Goal: Task Accomplishment & Management: Manage account settings

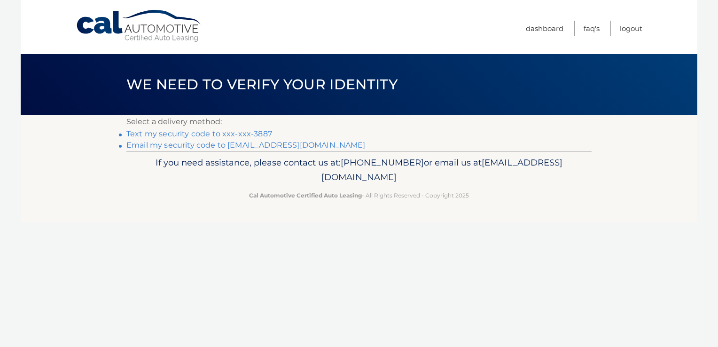
click at [260, 134] on link "Text my security code to xxx-xxx-3887" at bounding box center [199, 133] width 146 height 9
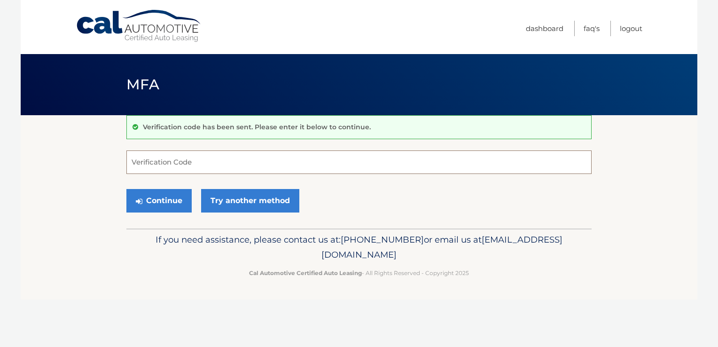
click at [157, 163] on input "Verification Code" at bounding box center [358, 162] width 465 height 24
type input "157206"
click at [178, 201] on button "Continue" at bounding box center [158, 201] width 65 height 24
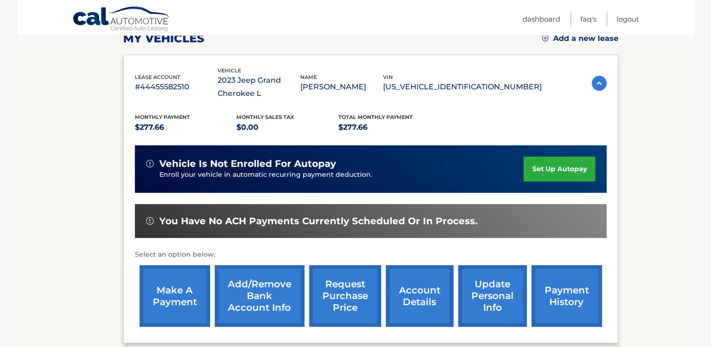
scroll to position [142, 0]
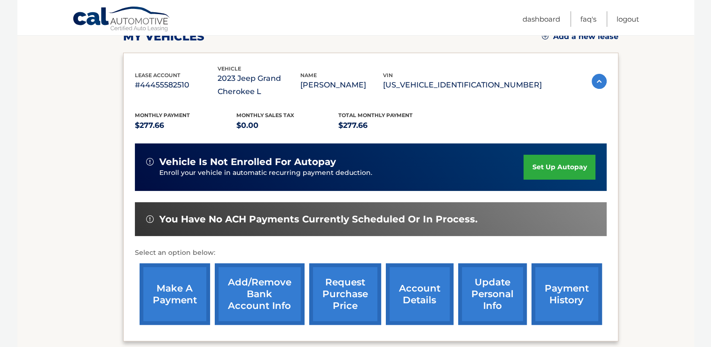
click at [188, 283] on link "make a payment" at bounding box center [175, 294] width 71 height 62
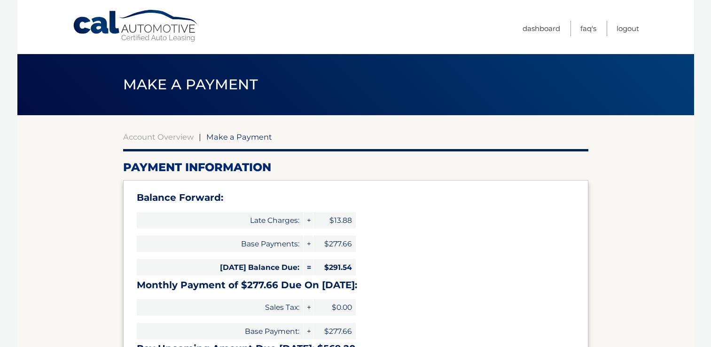
select select "NGJkZGZlNjEtZWYwYS00MjU1LTk5YzAtODA3MDE5MzI0OGRh"
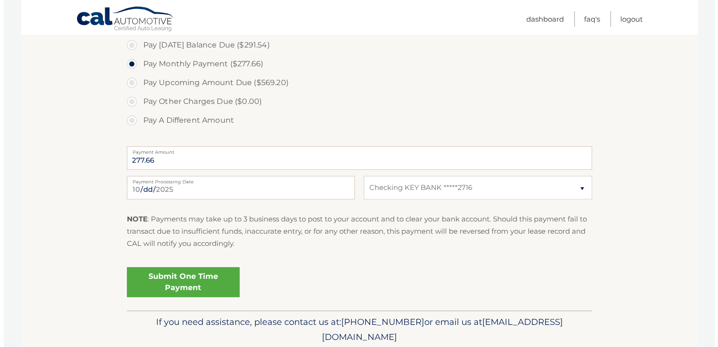
scroll to position [351, 0]
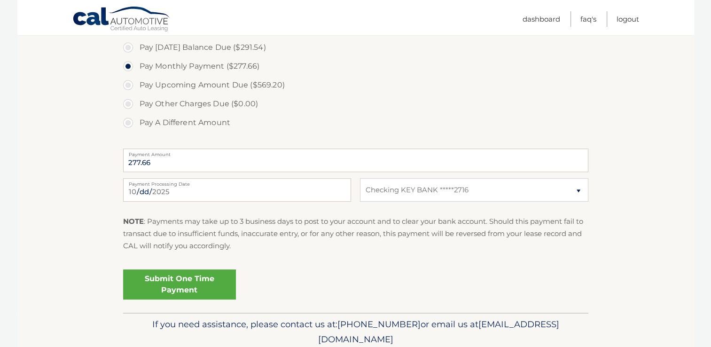
click at [181, 288] on link "Submit One Time Payment" at bounding box center [179, 284] width 113 height 30
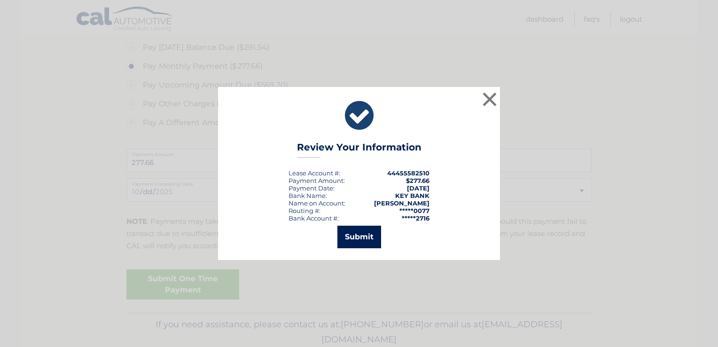
click at [361, 237] on button "Submit" at bounding box center [360, 237] width 44 height 23
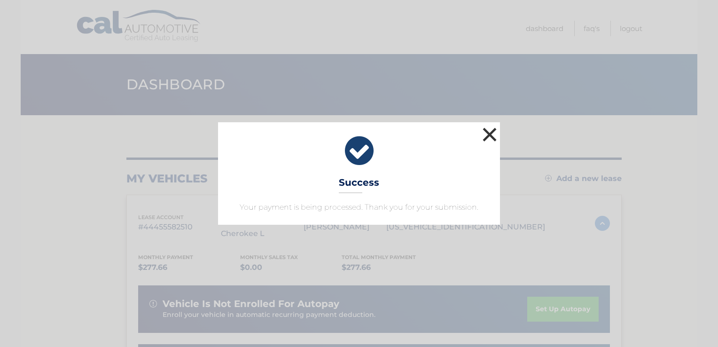
click at [495, 138] on button "×" at bounding box center [489, 134] width 19 height 19
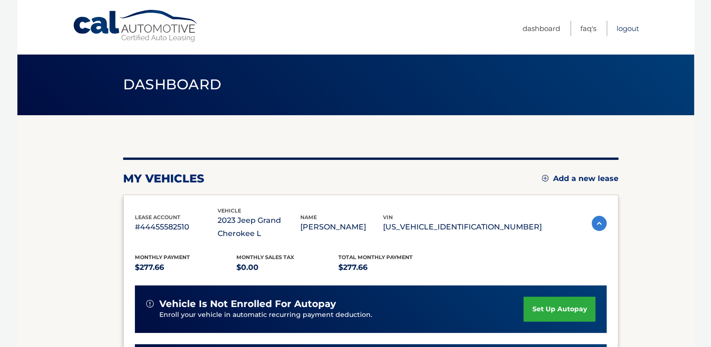
click at [628, 28] on link "Logout" at bounding box center [628, 29] width 23 height 16
